Goal: Ask a question

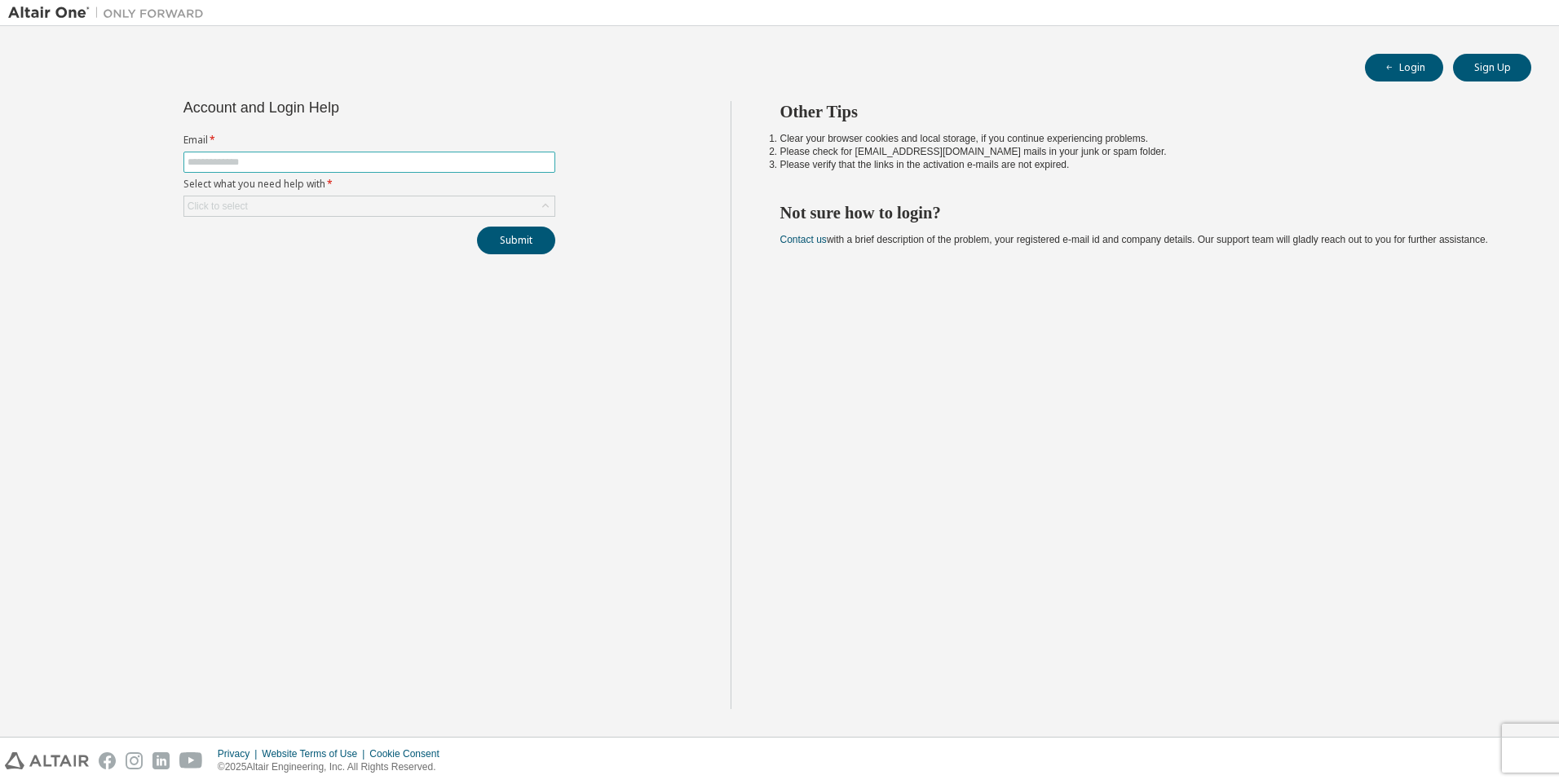
click at [344, 158] on input "text" at bounding box center [369, 162] width 364 height 13
type input "**********"
click at [329, 203] on div "Click to select" at bounding box center [369, 206] width 370 height 20
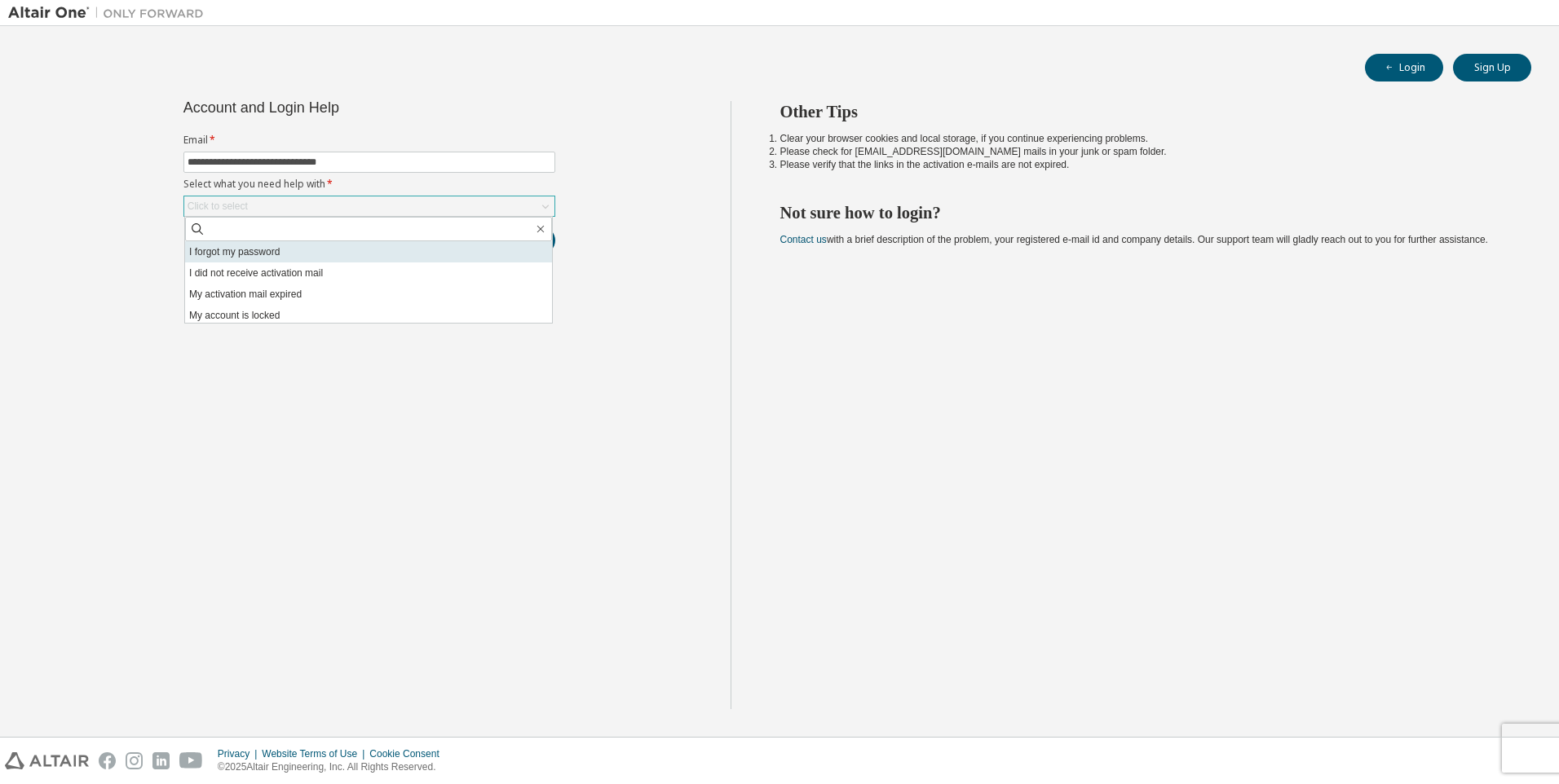
click at [267, 256] on li "I forgot my password" at bounding box center [368, 252] width 367 height 21
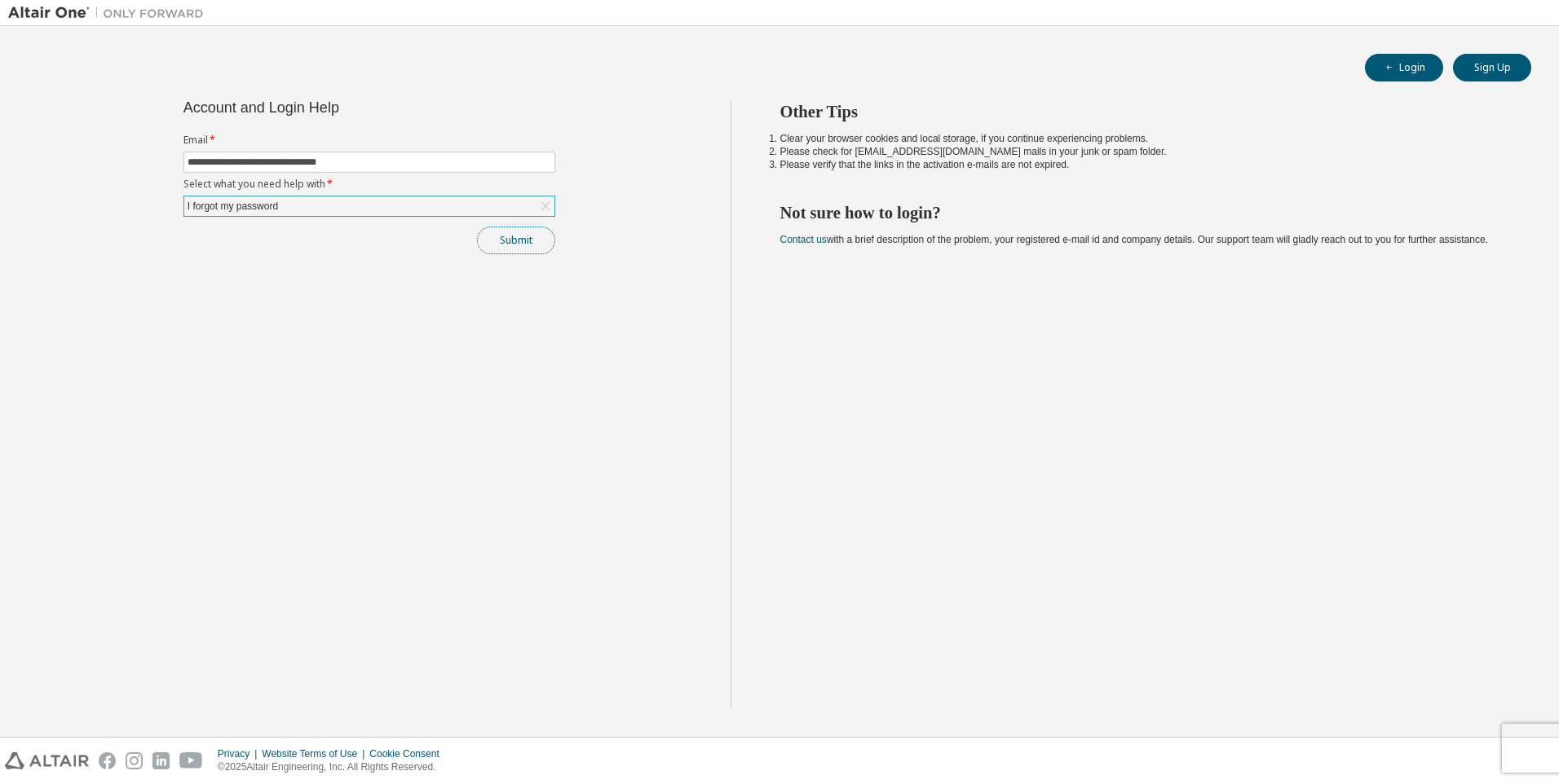
click at [511, 245] on button "Submit" at bounding box center [517, 240] width 79 height 28
click at [348, 202] on div "Click to select" at bounding box center [369, 206] width 370 height 20
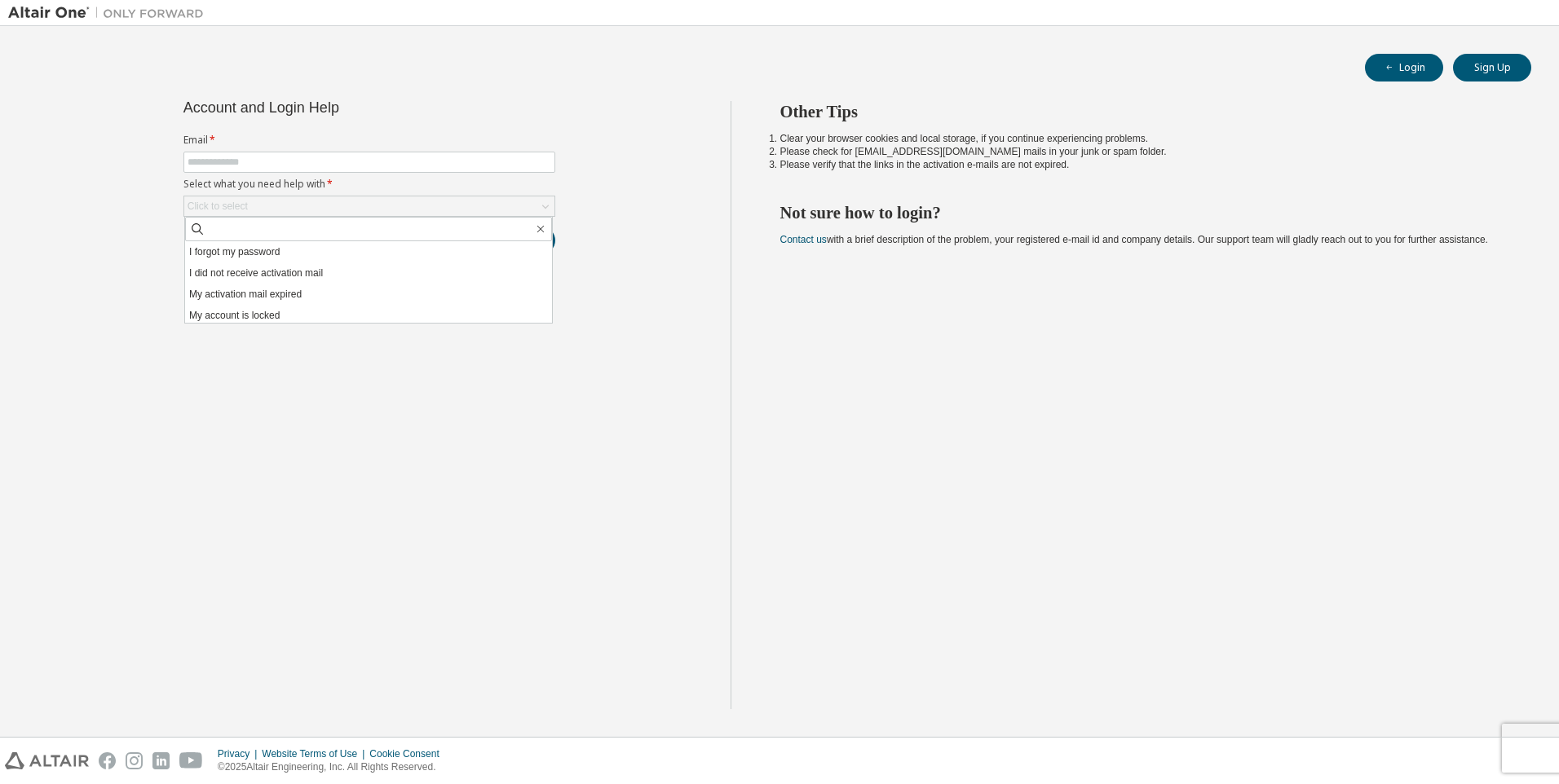
click at [653, 316] on div "Account and Login Help Email * Select what you need help with * Click to select…" at bounding box center [369, 405] width 723 height 608
